Goal: Task Accomplishment & Management: Manage account settings

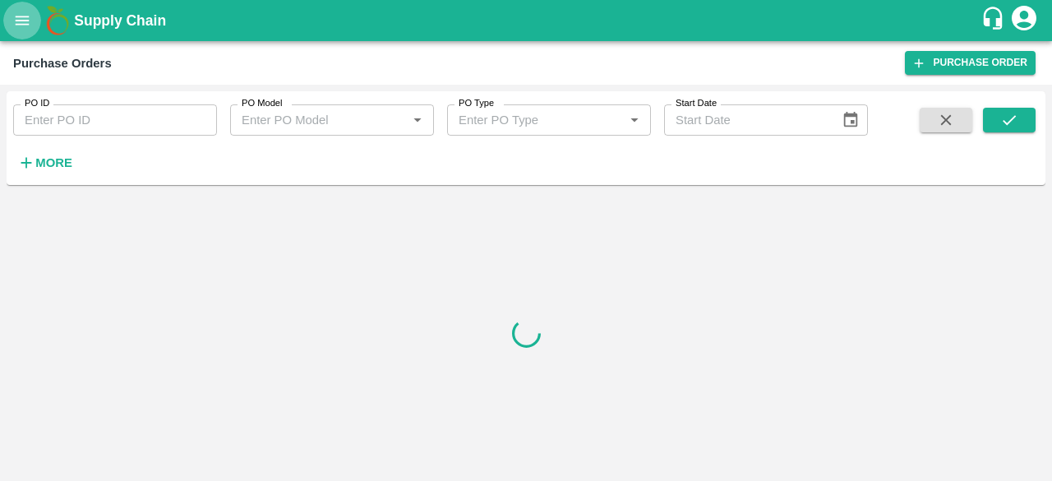
click at [18, 22] on icon "open drawer" at bounding box center [22, 21] width 18 height 18
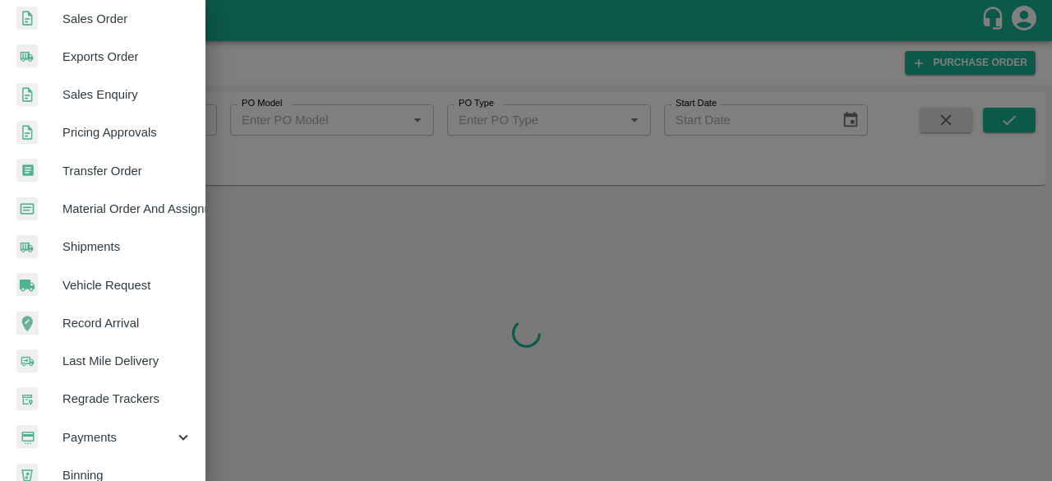
scroll to position [455, 0]
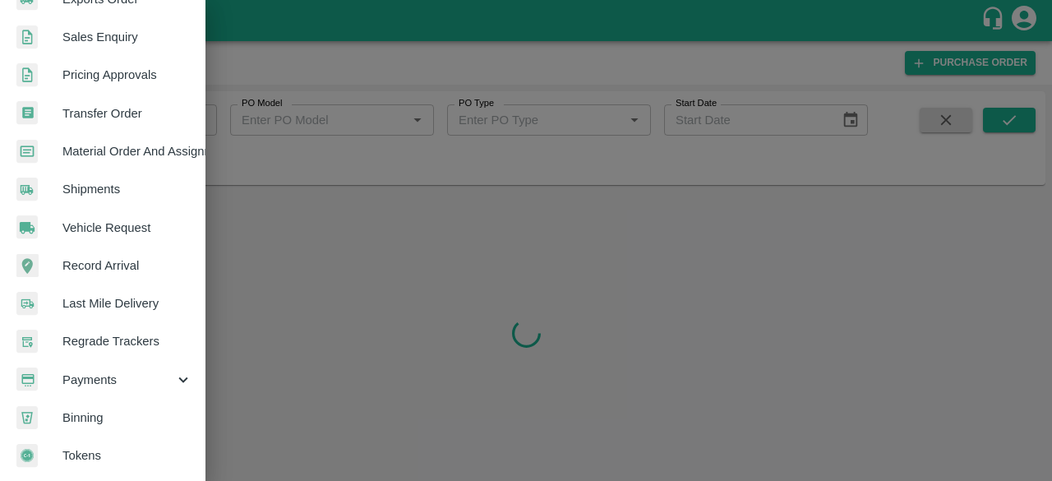
click at [130, 376] on span "Payments" at bounding box center [118, 380] width 112 height 18
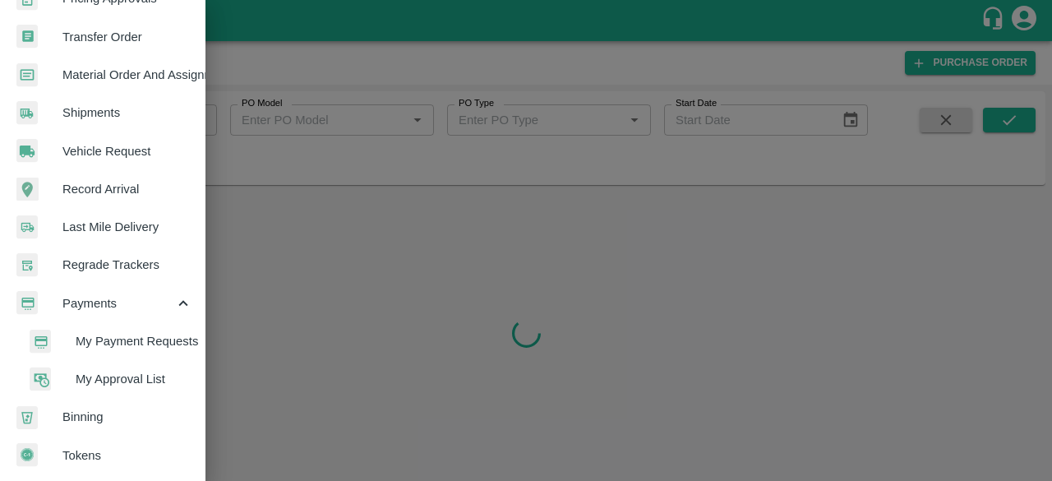
click at [133, 374] on span "My Approval List" at bounding box center [134, 379] width 117 height 18
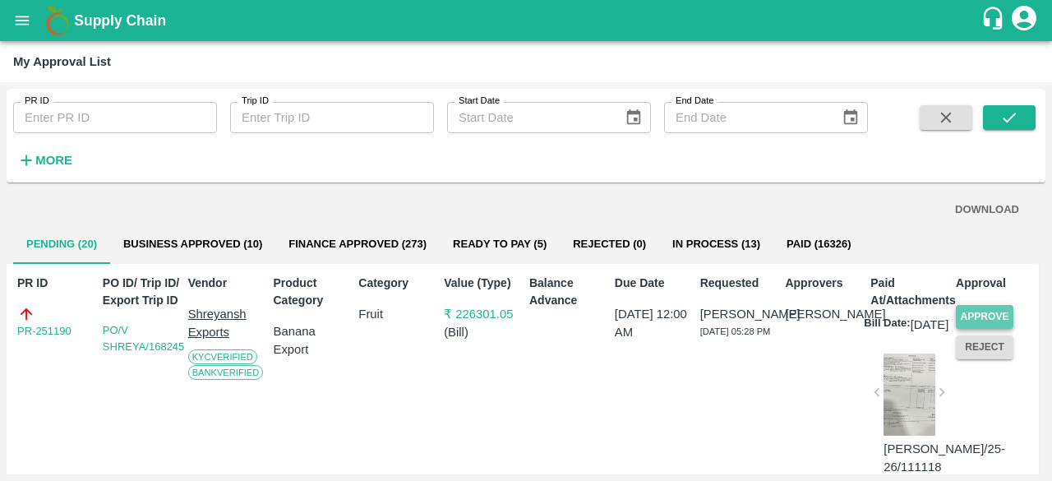
click at [995, 315] on button "Approve" at bounding box center [984, 317] width 58 height 24
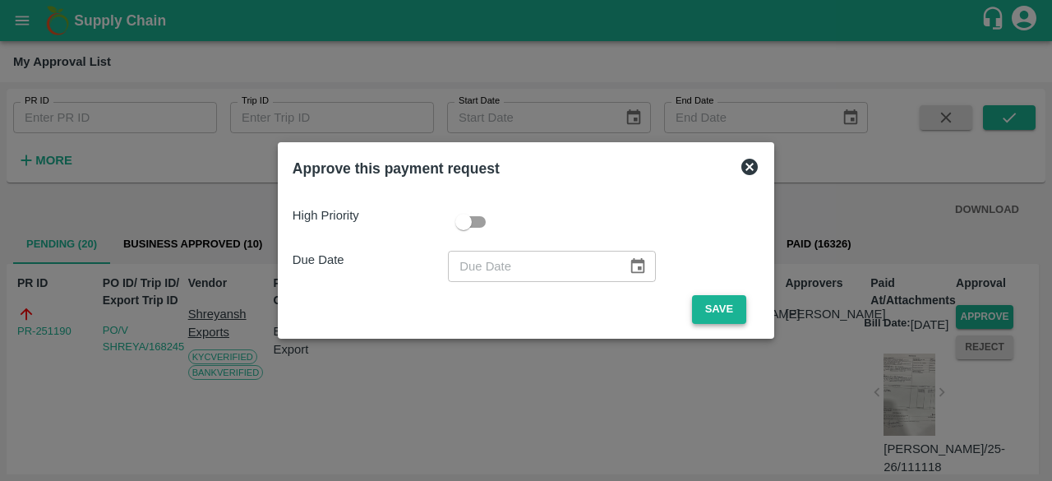
click at [719, 315] on button "Save" at bounding box center [719, 309] width 54 height 29
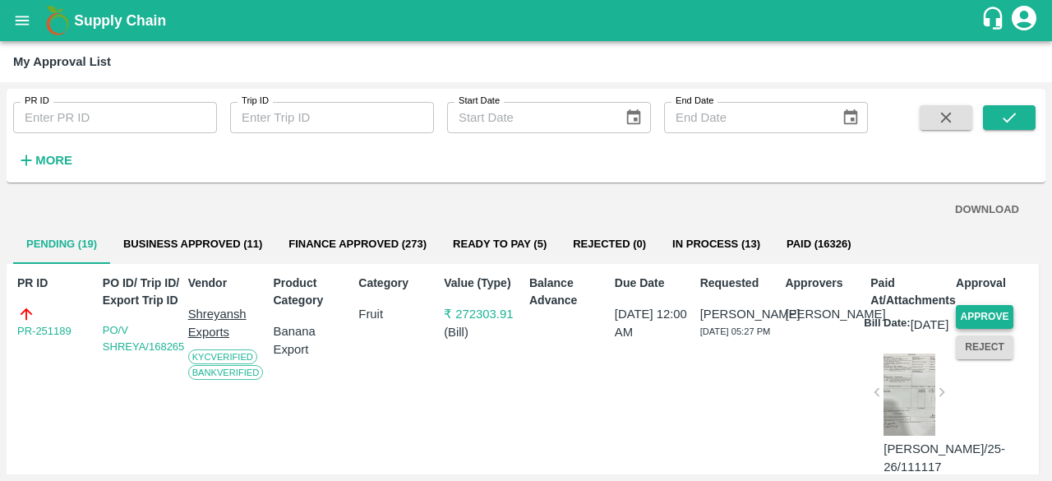
click at [975, 315] on button "Approve" at bounding box center [984, 317] width 58 height 24
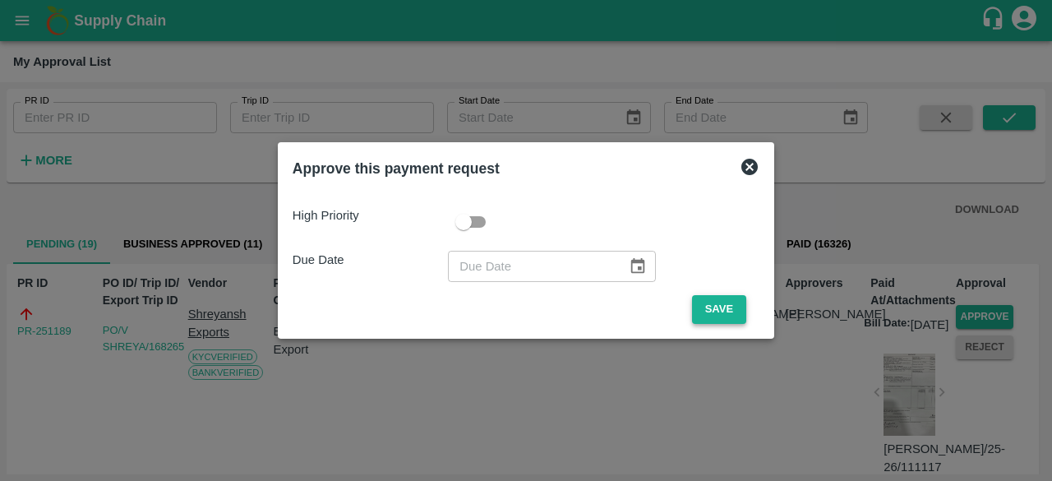
click at [720, 312] on button "Save" at bounding box center [719, 309] width 54 height 29
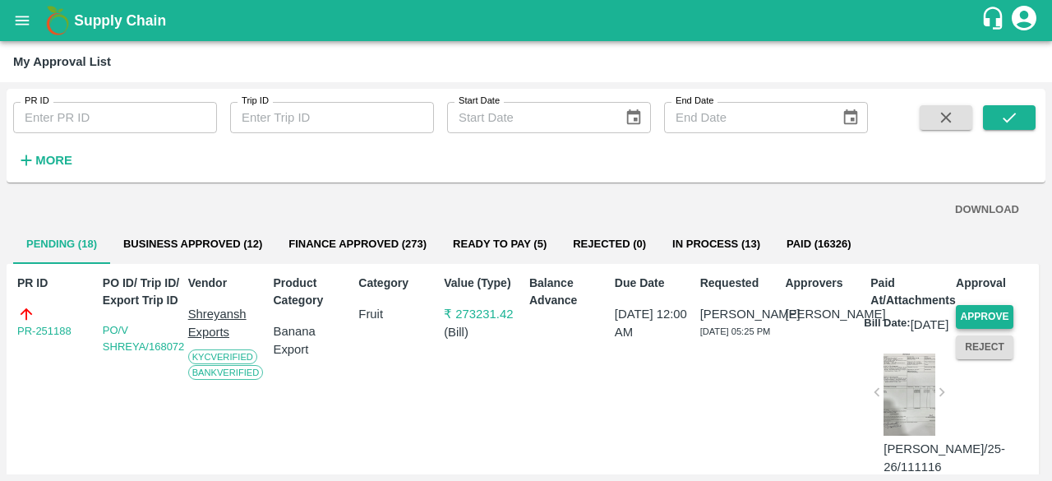
click at [972, 315] on button "Approve" at bounding box center [984, 317] width 58 height 24
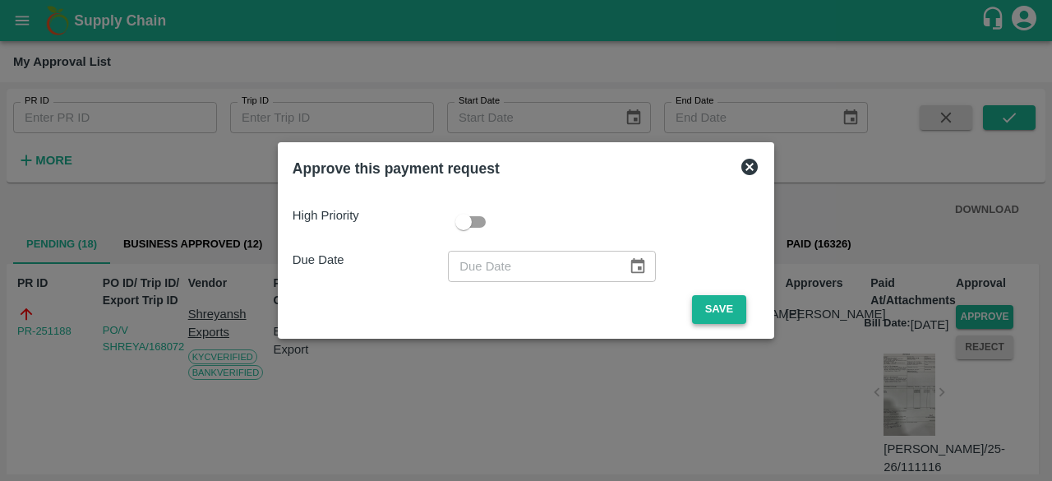
click at [722, 310] on button "Save" at bounding box center [719, 309] width 54 height 29
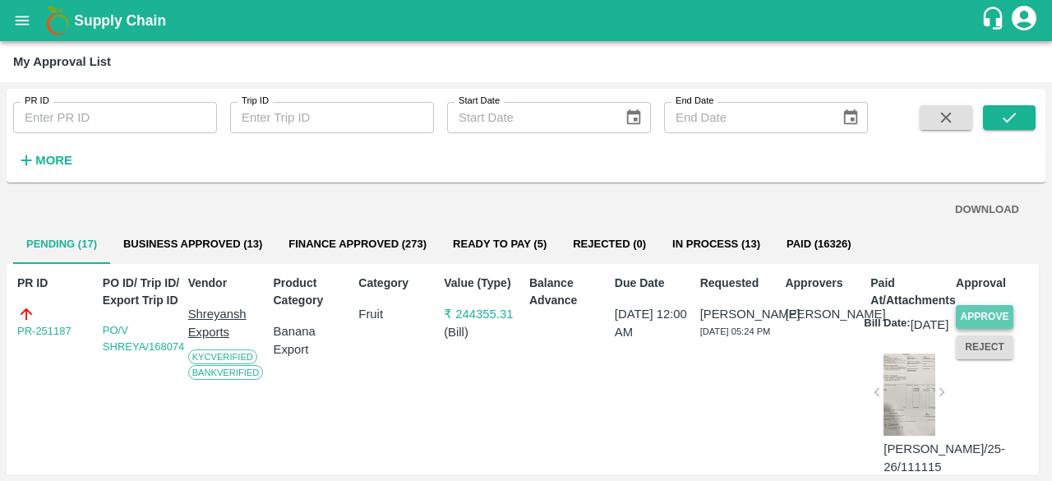
click at [986, 314] on button "Approve" at bounding box center [984, 317] width 58 height 24
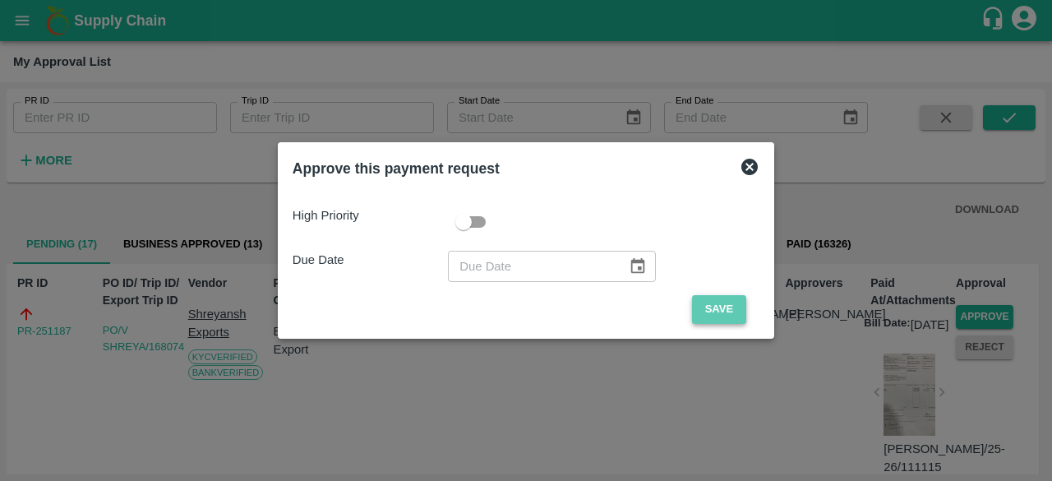
click at [706, 313] on button "Save" at bounding box center [719, 309] width 54 height 29
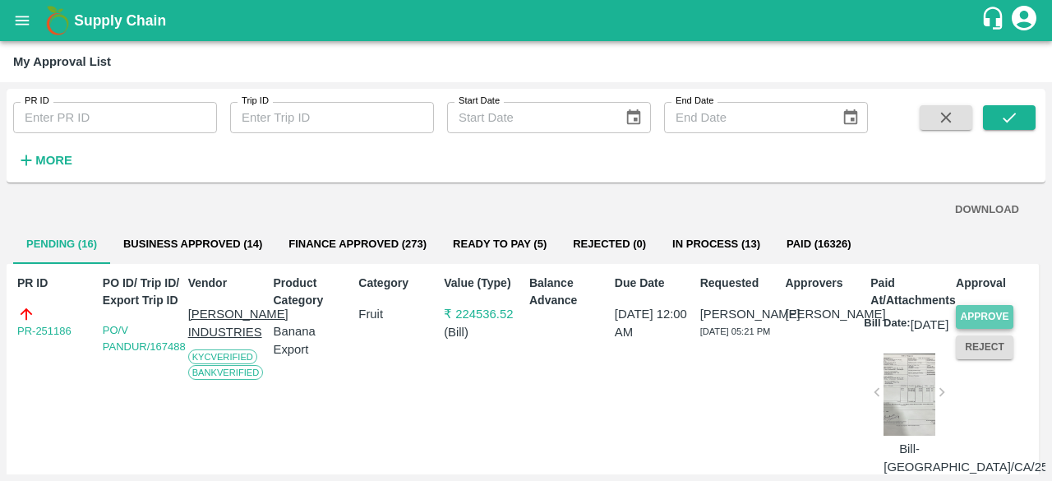
click at [983, 315] on button "Approve" at bounding box center [984, 317] width 58 height 24
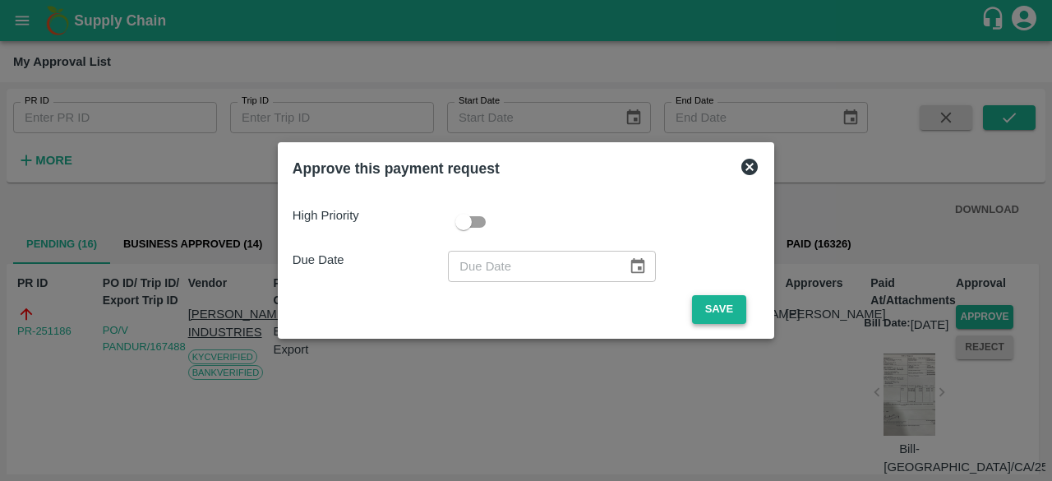
click at [702, 312] on button "Save" at bounding box center [719, 309] width 54 height 29
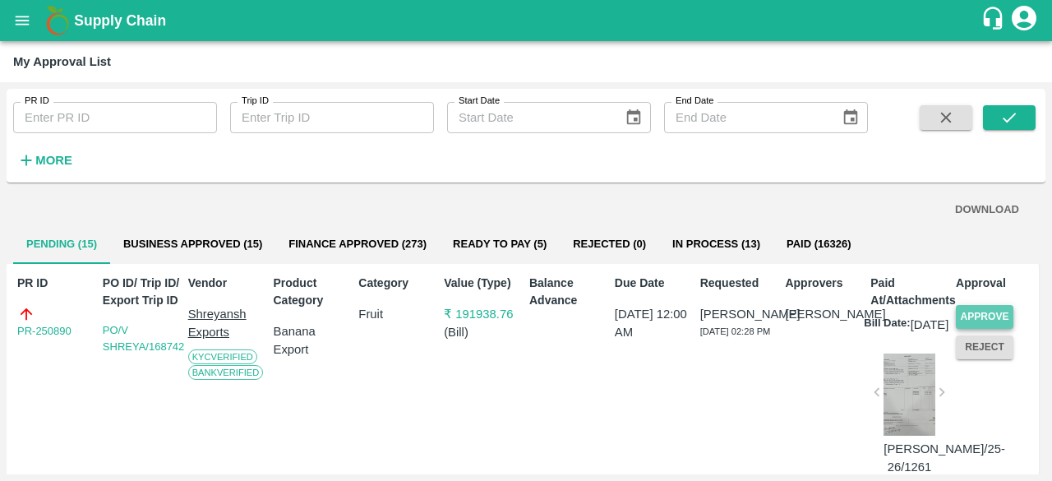
click at [982, 311] on button "Approve" at bounding box center [984, 317] width 58 height 24
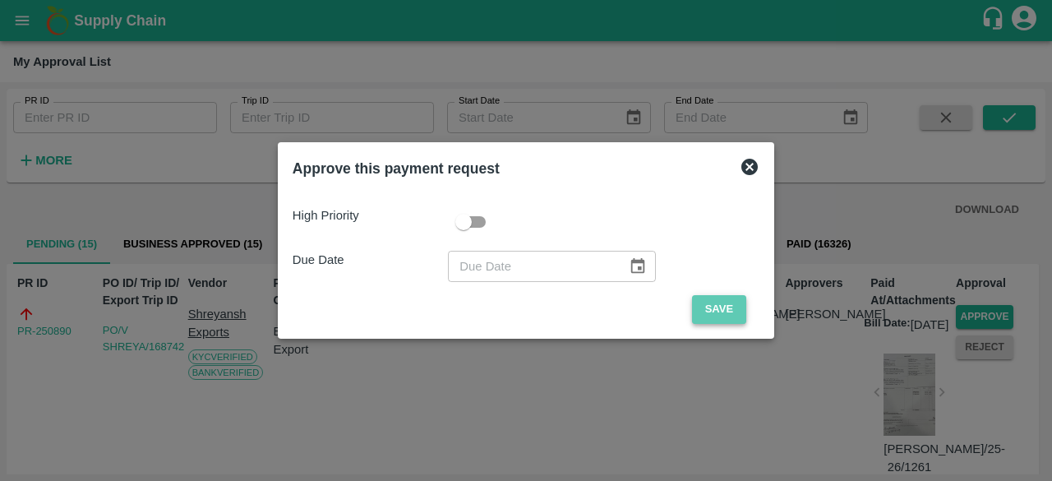
click at [699, 305] on button "Save" at bounding box center [719, 309] width 54 height 29
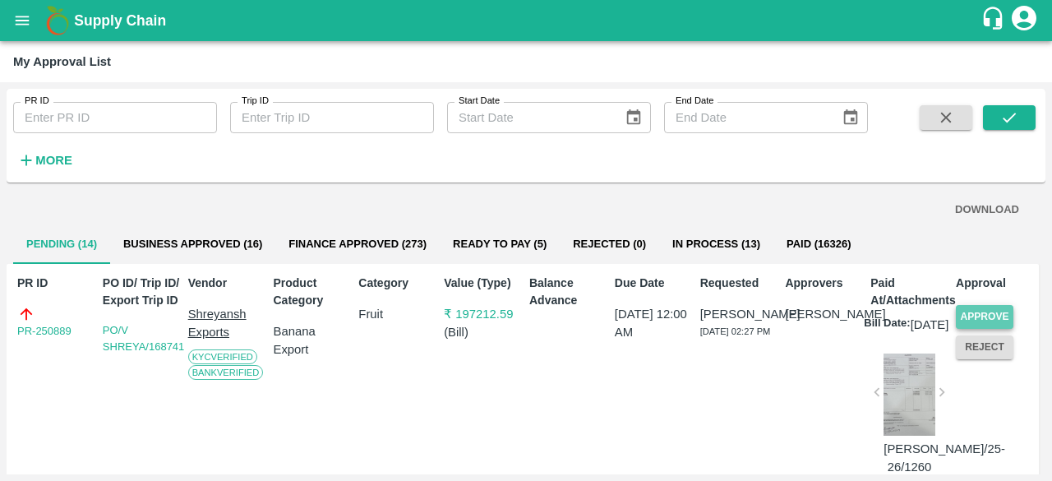
click at [983, 314] on button "Approve" at bounding box center [984, 317] width 58 height 24
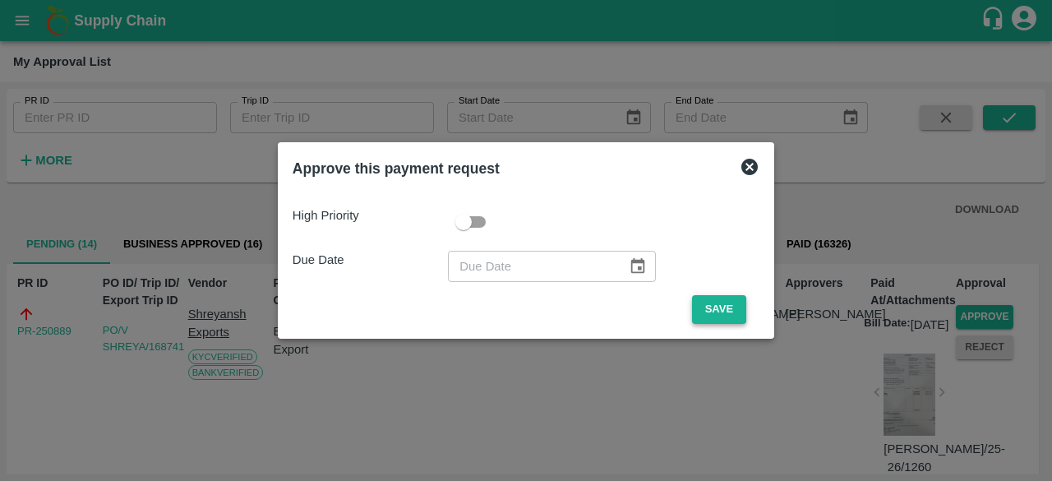
click at [725, 304] on button "Save" at bounding box center [719, 309] width 54 height 29
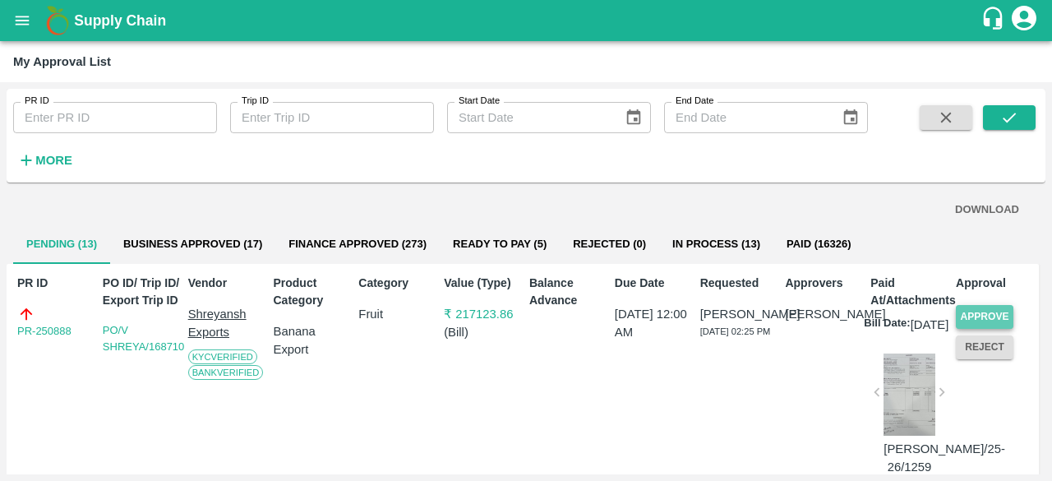
click at [978, 313] on button "Approve" at bounding box center [984, 317] width 58 height 24
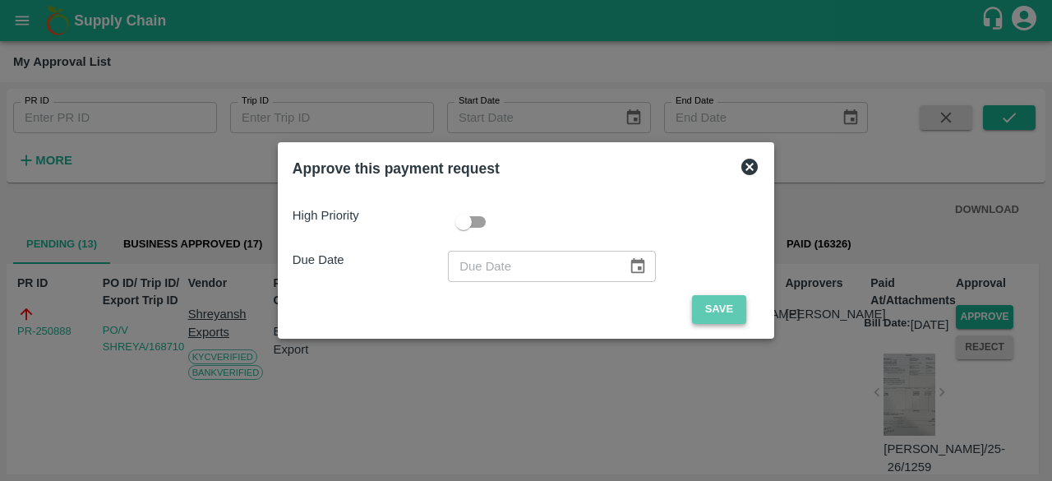
click at [710, 313] on button "Save" at bounding box center [719, 309] width 54 height 29
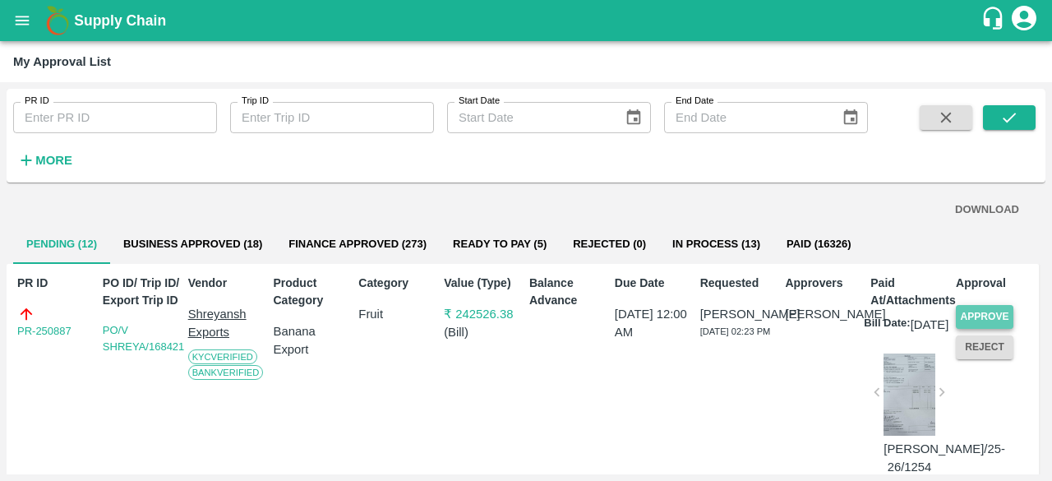
click at [984, 313] on button "Approve" at bounding box center [984, 317] width 58 height 24
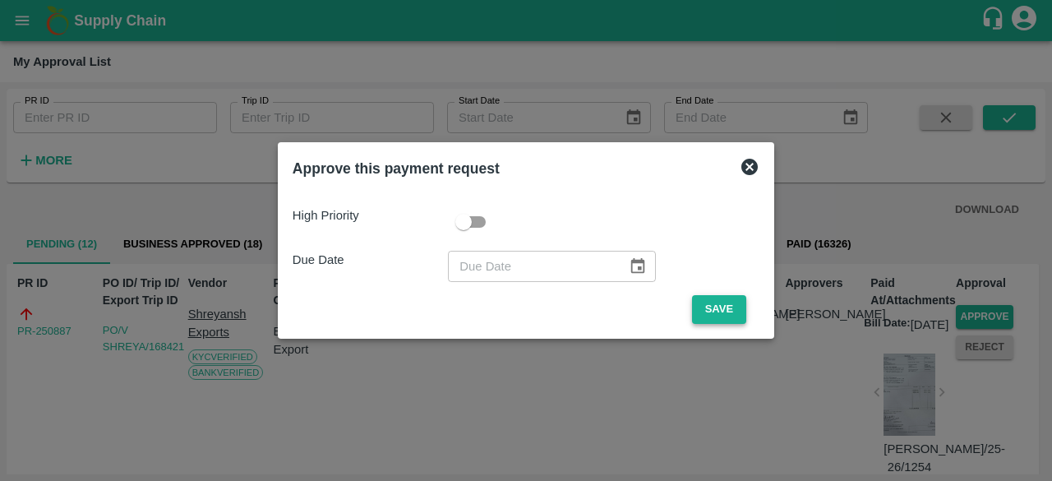
click at [710, 312] on button "Save" at bounding box center [719, 309] width 54 height 29
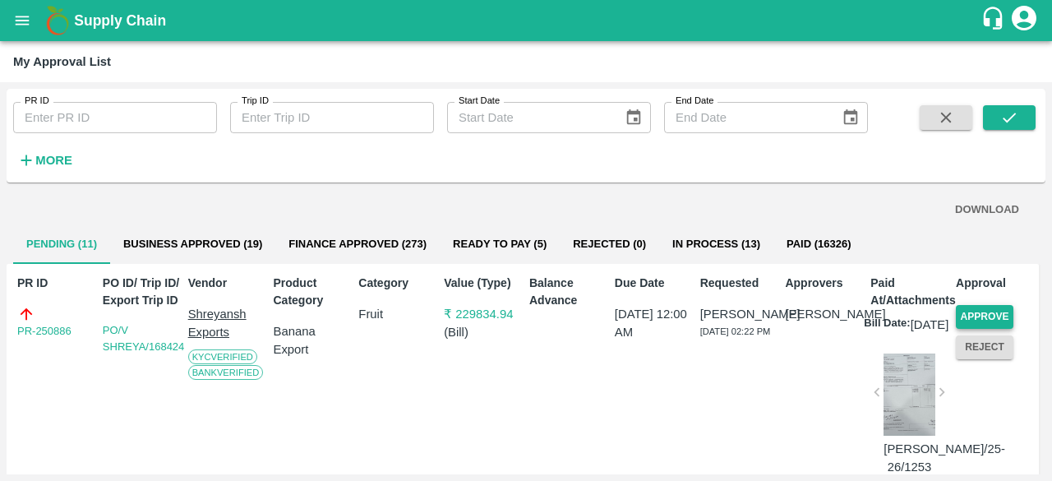
click at [991, 311] on button "Approve" at bounding box center [984, 317] width 58 height 24
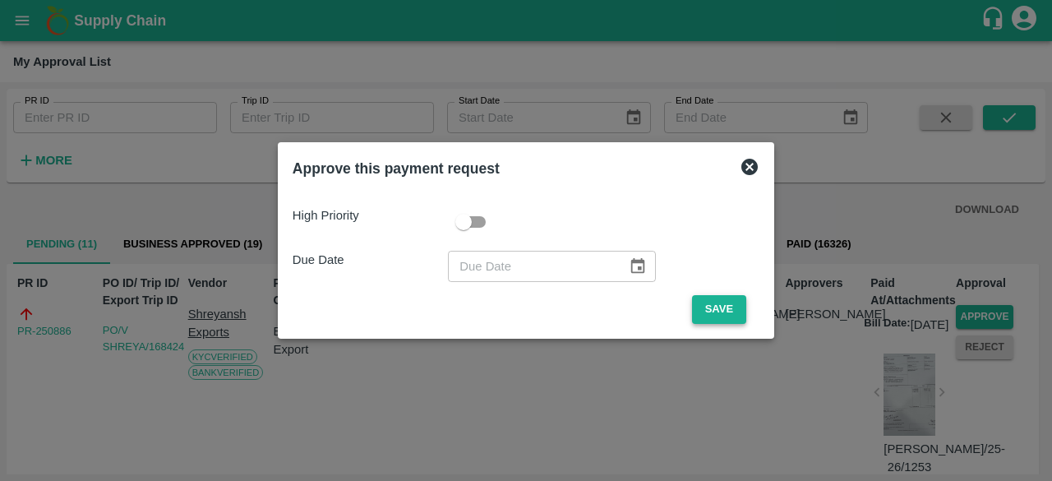
drag, startPoint x: 723, startPoint y: 310, endPoint x: 744, endPoint y: 327, distance: 27.5
click at [722, 310] on button "Save" at bounding box center [719, 309] width 54 height 29
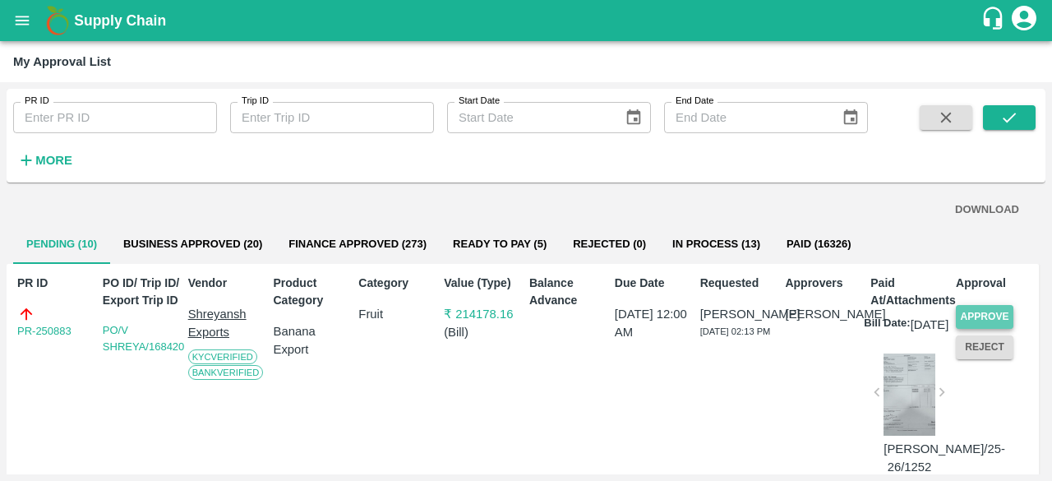
click at [986, 311] on button "Approve" at bounding box center [984, 317] width 58 height 24
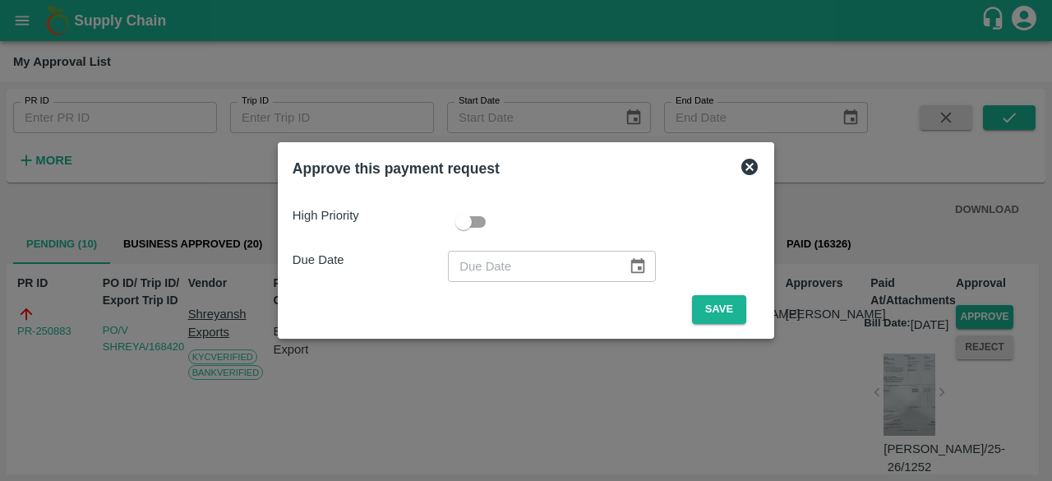
drag, startPoint x: 714, startPoint y: 311, endPoint x: 802, endPoint y: 331, distance: 90.3
click at [713, 311] on button "Save" at bounding box center [719, 309] width 54 height 29
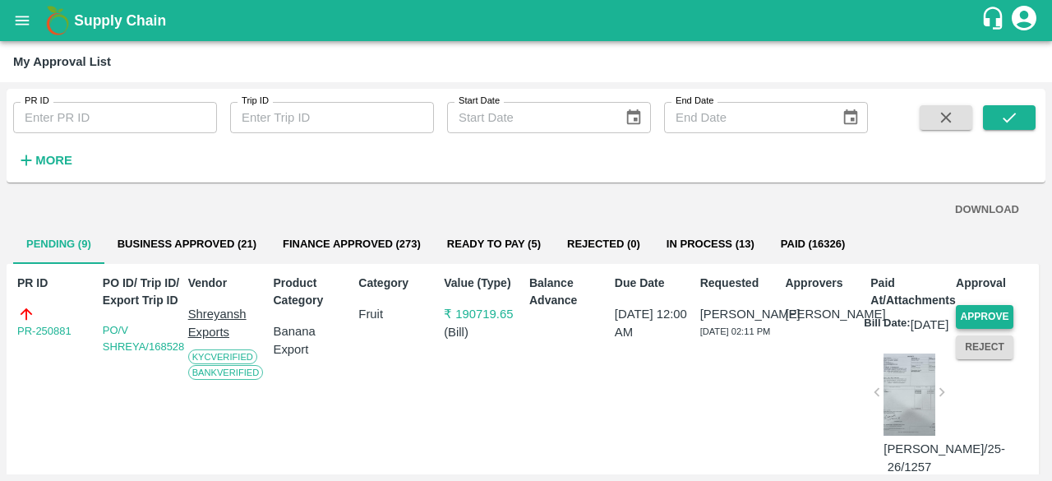
click at [976, 308] on button "Approve" at bounding box center [984, 317] width 58 height 24
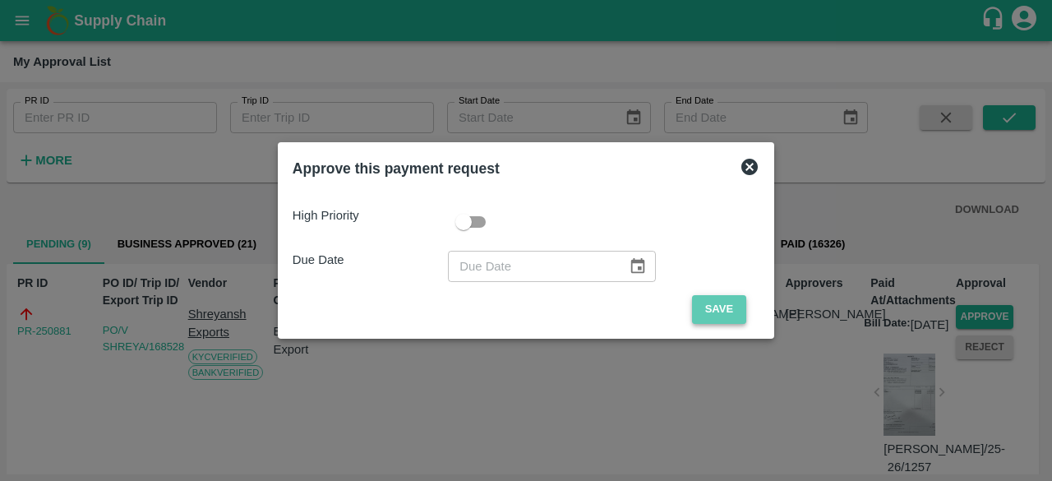
click at [712, 310] on button "Save" at bounding box center [719, 309] width 54 height 29
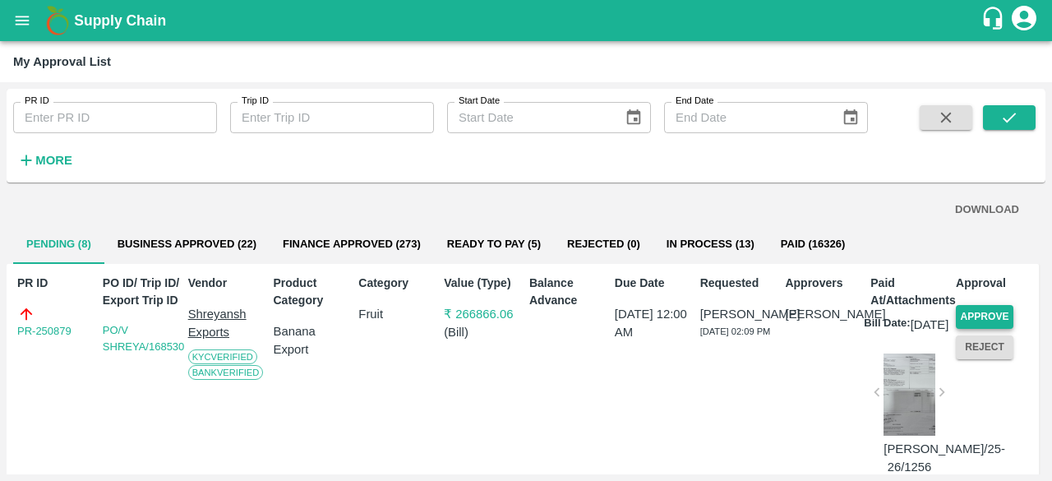
click at [974, 315] on button "Approve" at bounding box center [984, 317] width 58 height 24
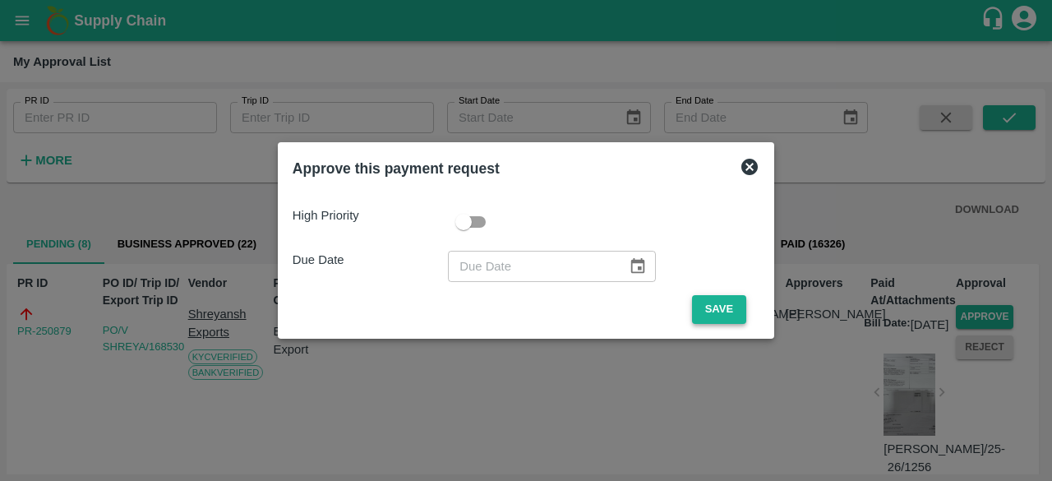
click at [729, 315] on button "Save" at bounding box center [719, 309] width 54 height 29
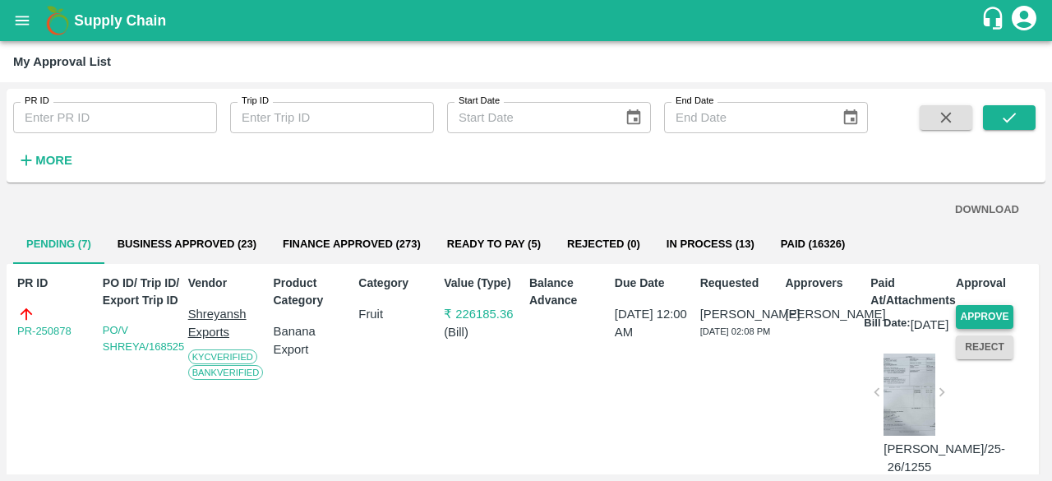
click at [981, 315] on button "Approve" at bounding box center [984, 317] width 58 height 24
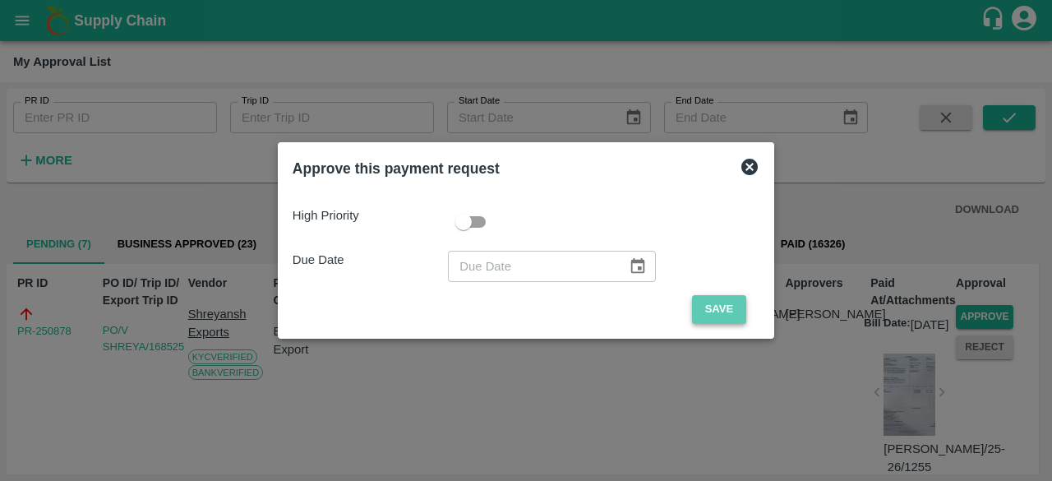
click at [708, 302] on button "Save" at bounding box center [719, 309] width 54 height 29
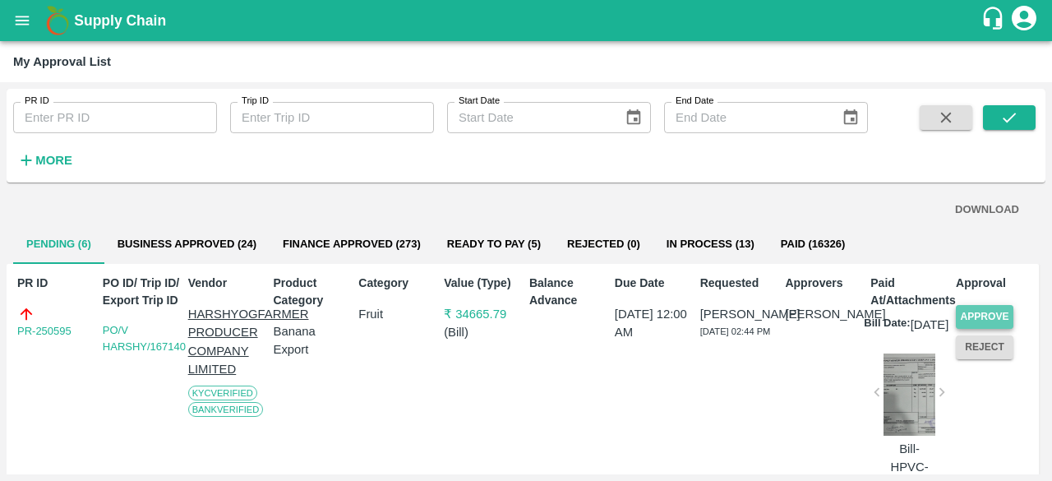
click at [974, 316] on button "Approve" at bounding box center [984, 317] width 58 height 24
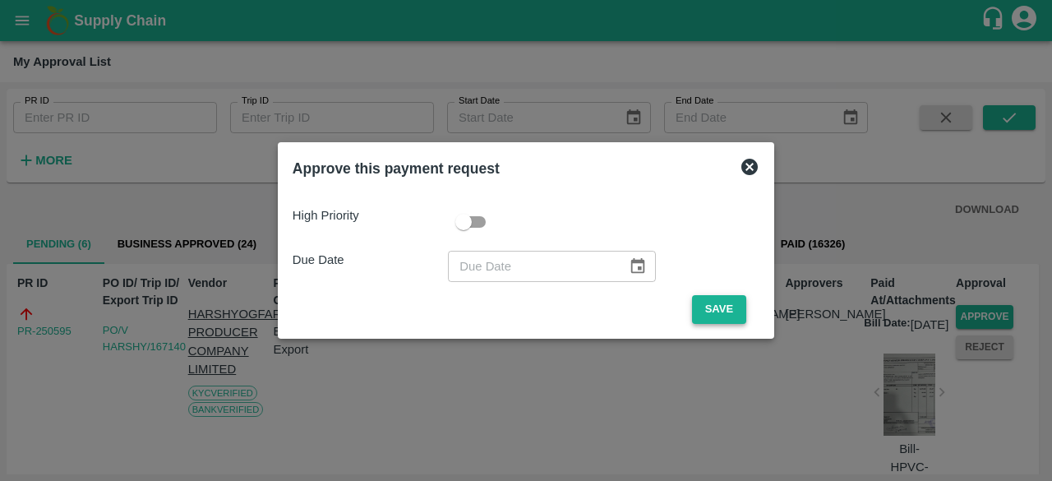
click at [711, 311] on button "Save" at bounding box center [719, 309] width 54 height 29
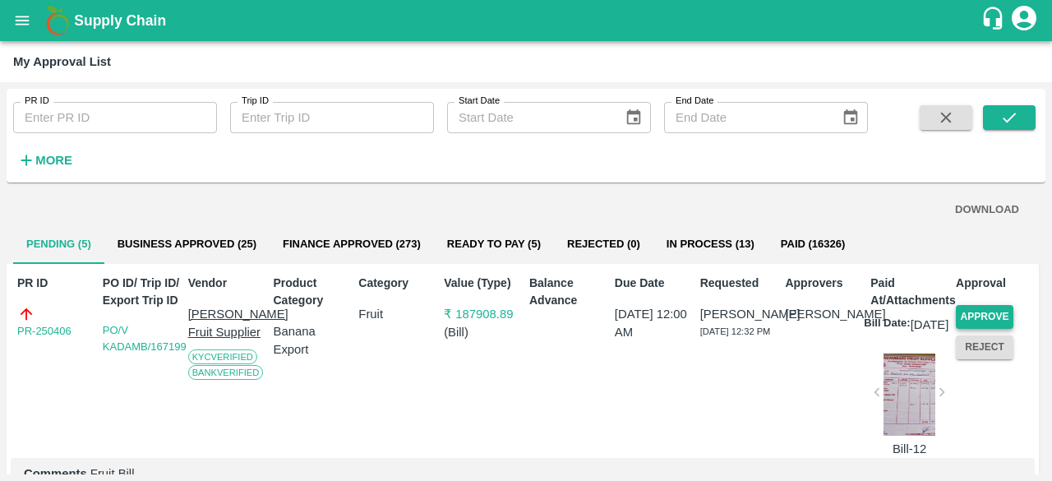
click at [997, 310] on button "Approve" at bounding box center [984, 317] width 58 height 24
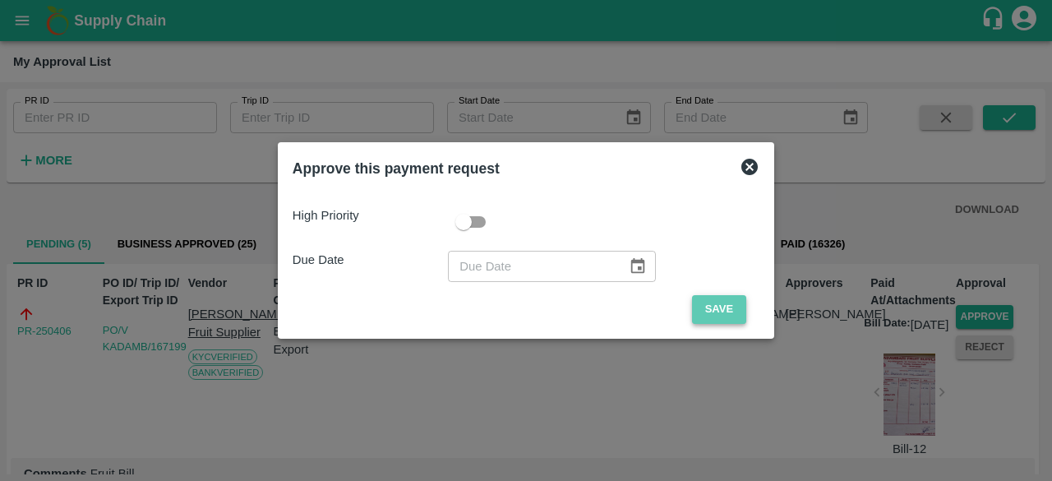
click at [717, 308] on button "Save" at bounding box center [719, 309] width 54 height 29
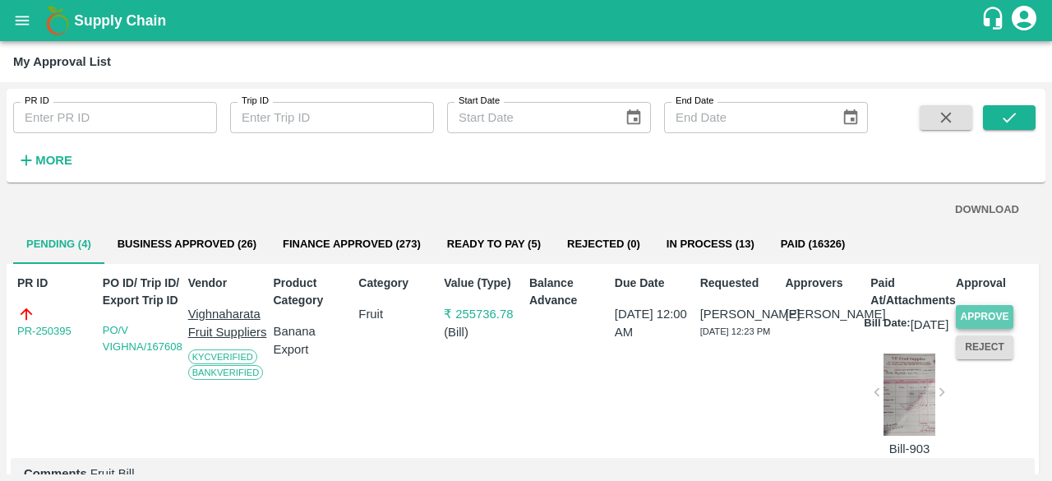
click at [966, 311] on button "Approve" at bounding box center [984, 317] width 58 height 24
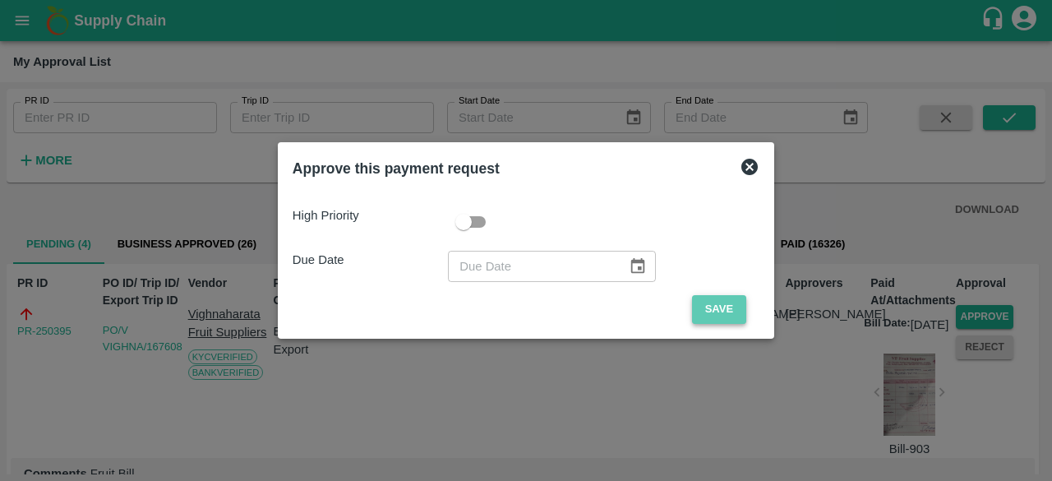
click at [707, 311] on button "Save" at bounding box center [719, 309] width 54 height 29
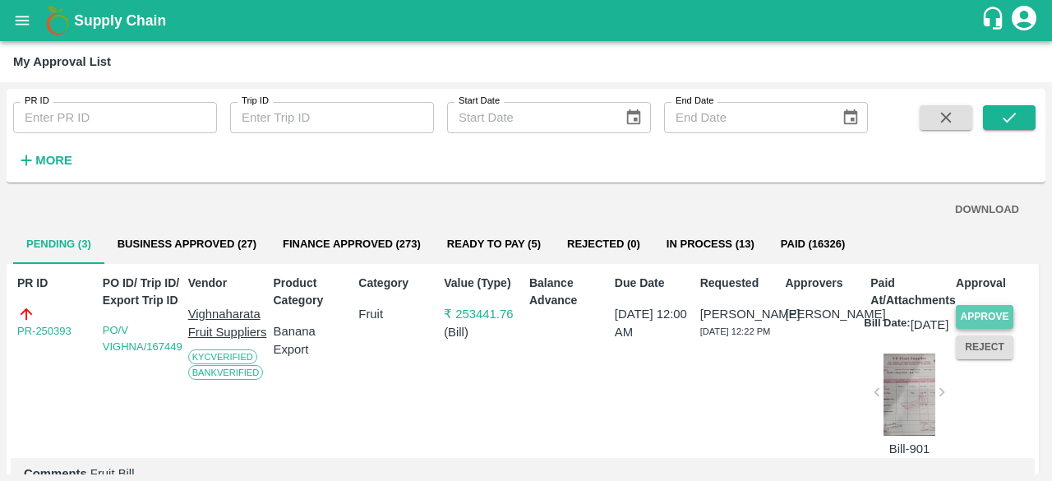
click at [992, 310] on button "Approve" at bounding box center [984, 317] width 58 height 24
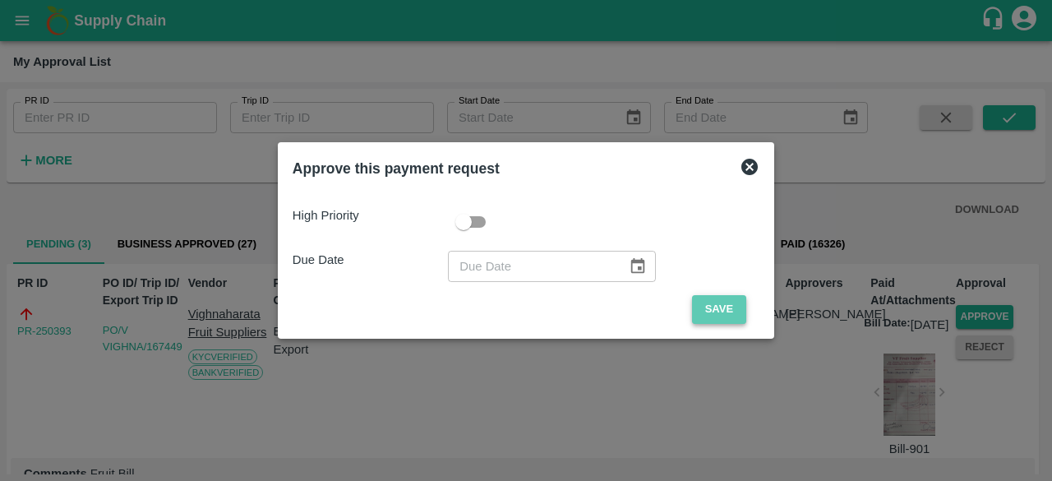
click at [704, 312] on button "Save" at bounding box center [719, 309] width 54 height 29
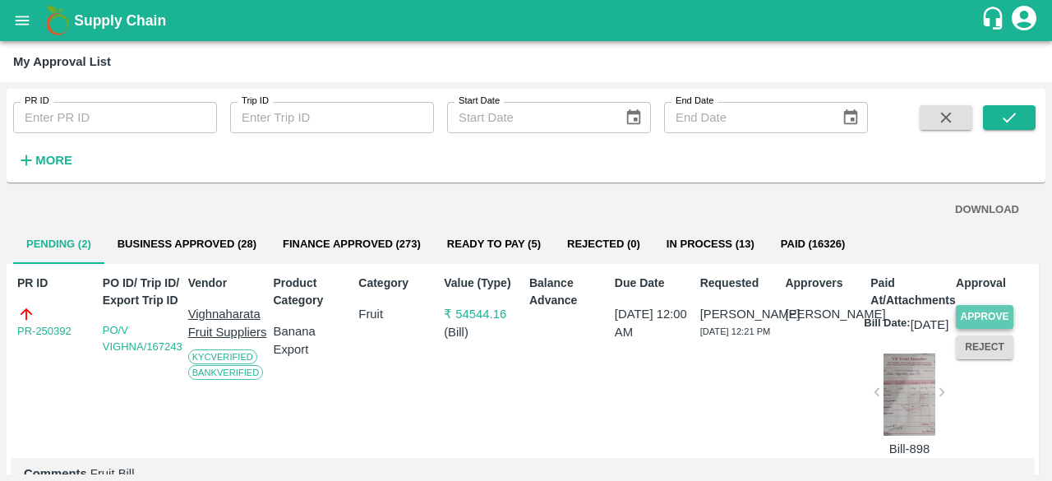
click at [989, 315] on button "Approve" at bounding box center [984, 317] width 58 height 24
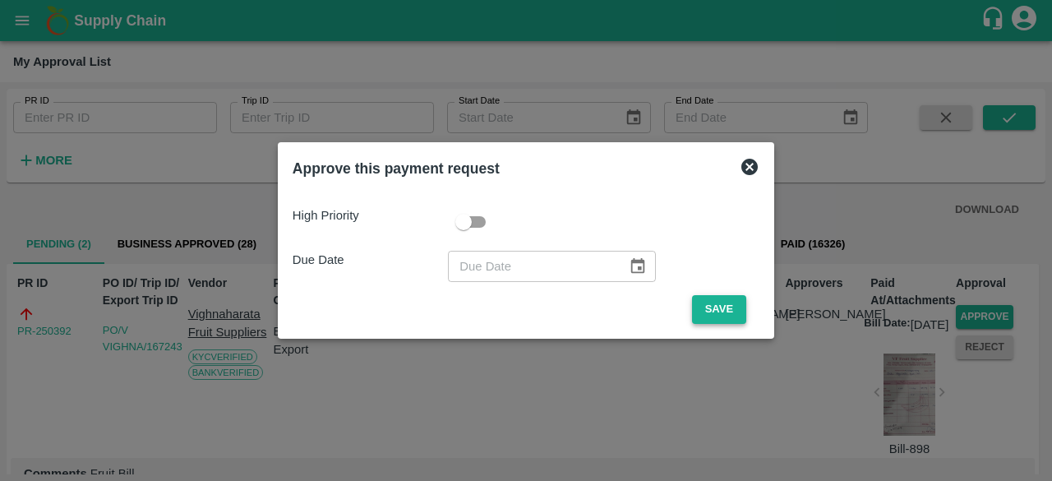
click at [718, 310] on button "Save" at bounding box center [719, 309] width 54 height 29
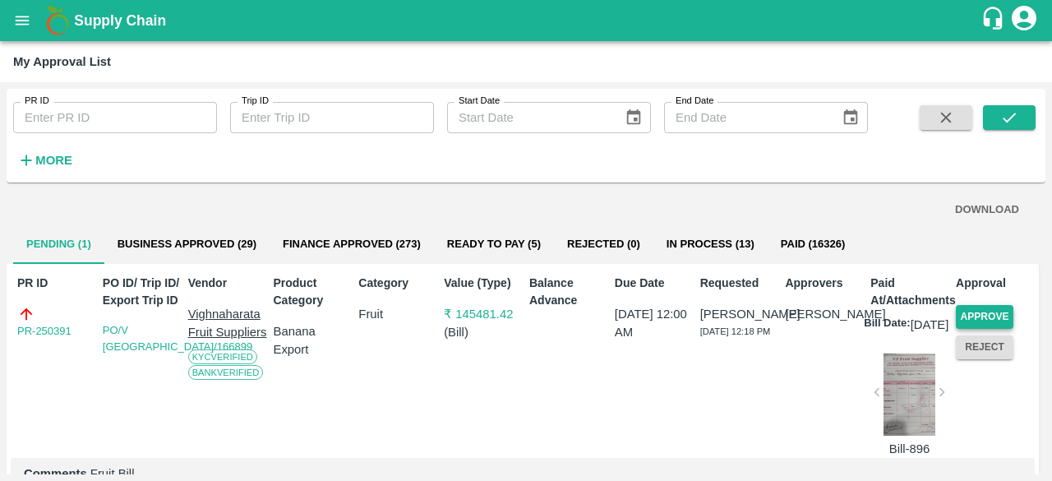
click at [988, 313] on button "Approve" at bounding box center [984, 317] width 58 height 24
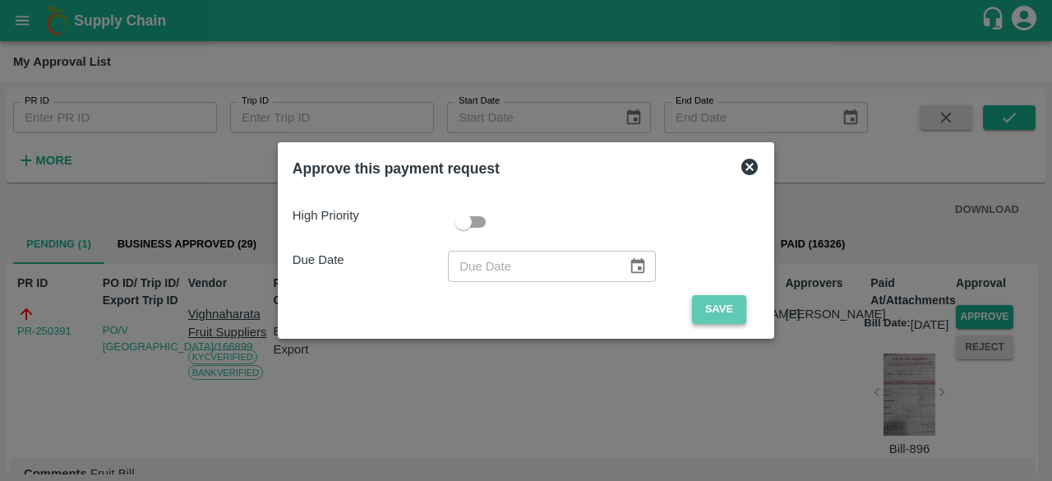
click at [717, 313] on button "Save" at bounding box center [719, 309] width 54 height 29
